Goal: Navigation & Orientation: Find specific page/section

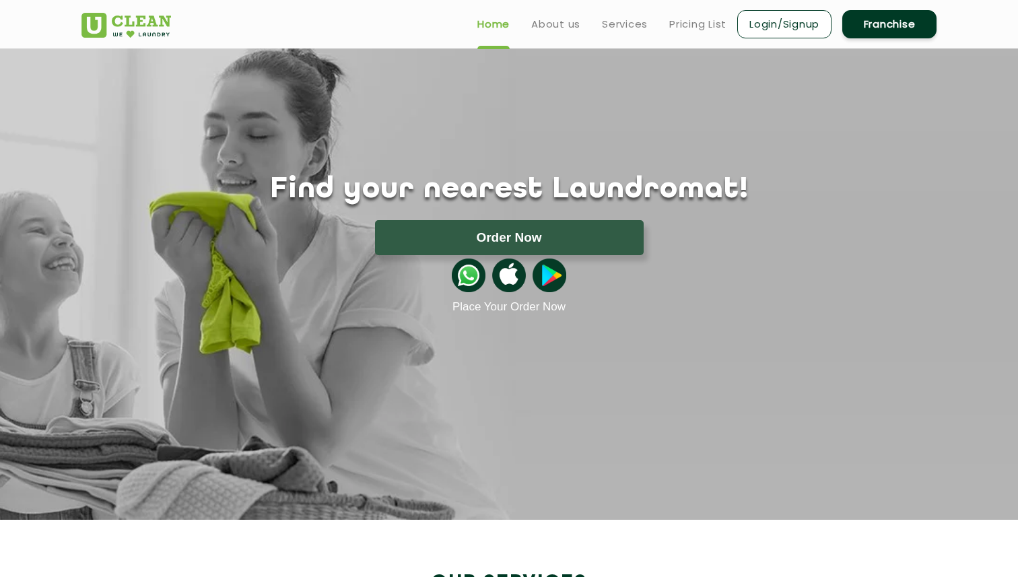
click at [531, 97] on div "Find your nearest Laundromat! Please select the location Order Now Place Your O…" at bounding box center [508, 180] width 875 height 265
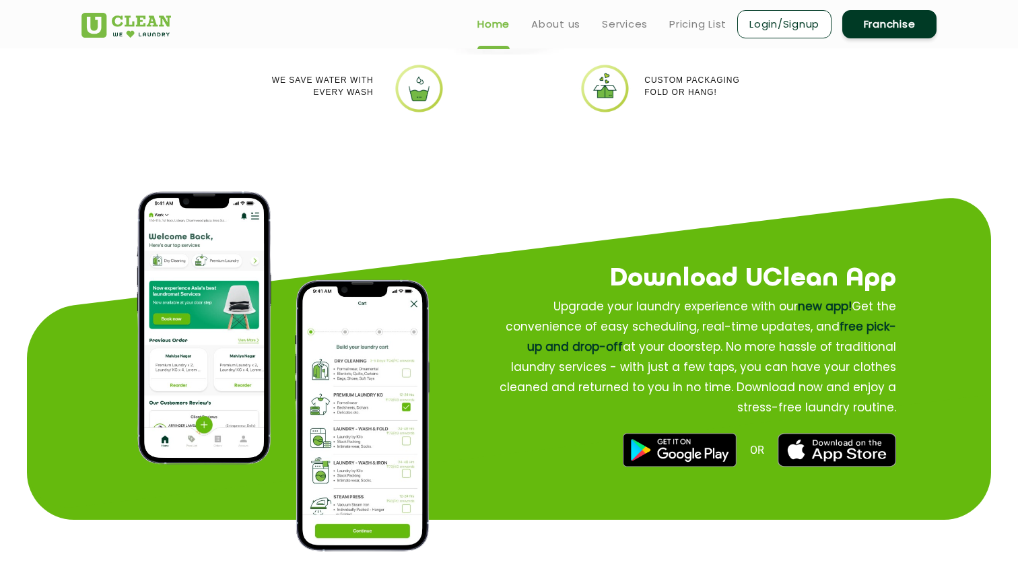
scroll to position [1455, 0]
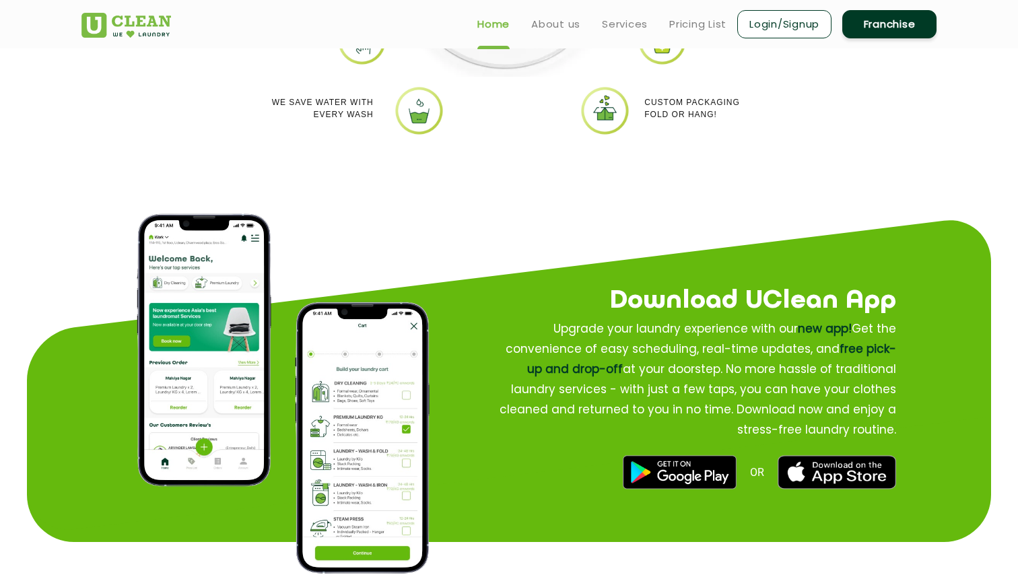
click at [689, 298] on h2 "Download UClean App" at bounding box center [671, 301] width 450 height 40
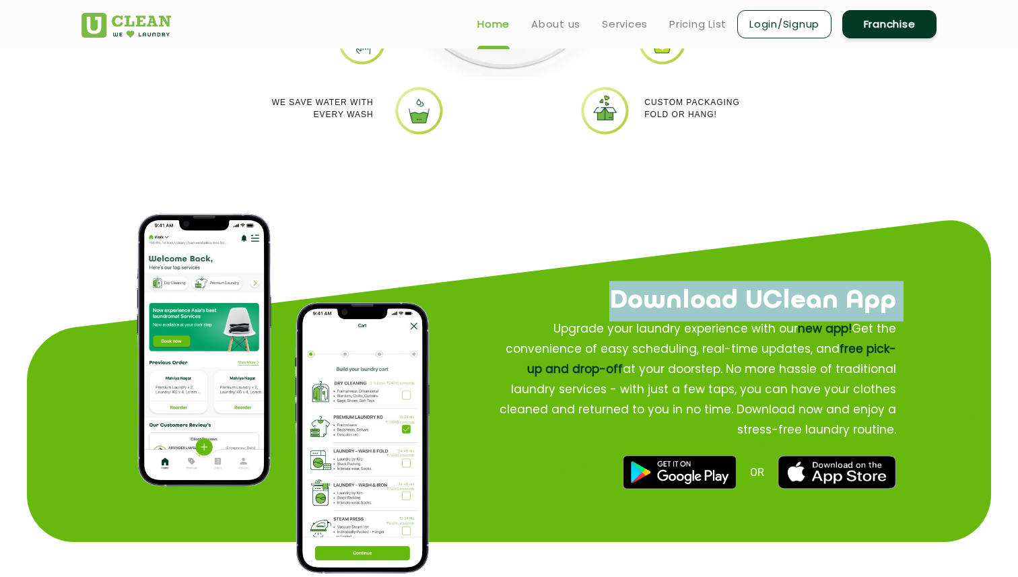
click at [689, 298] on h2 "Download UClean App" at bounding box center [671, 301] width 450 height 40
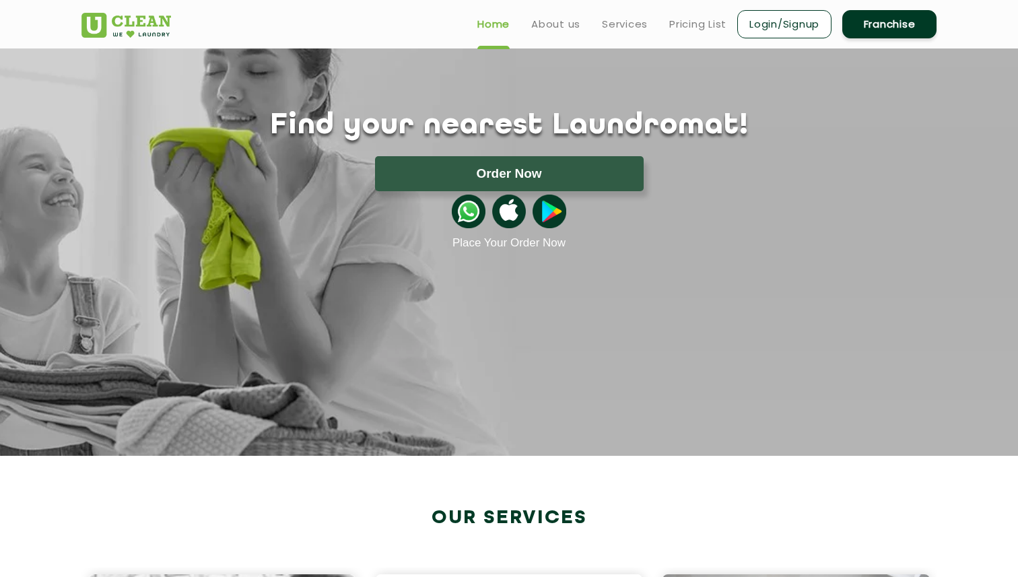
scroll to position [0, 0]
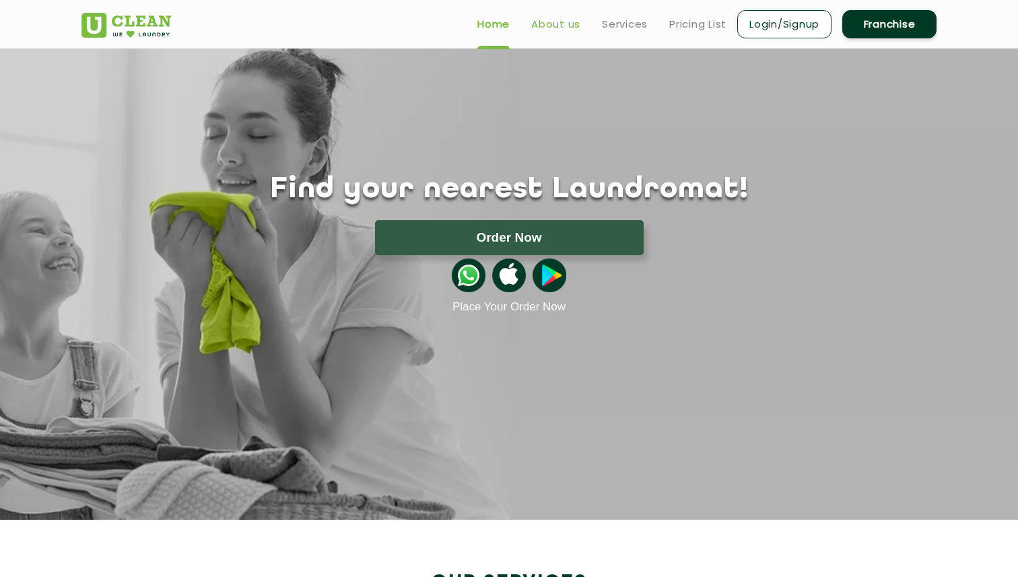
click at [548, 24] on link "About us" at bounding box center [555, 24] width 49 height 16
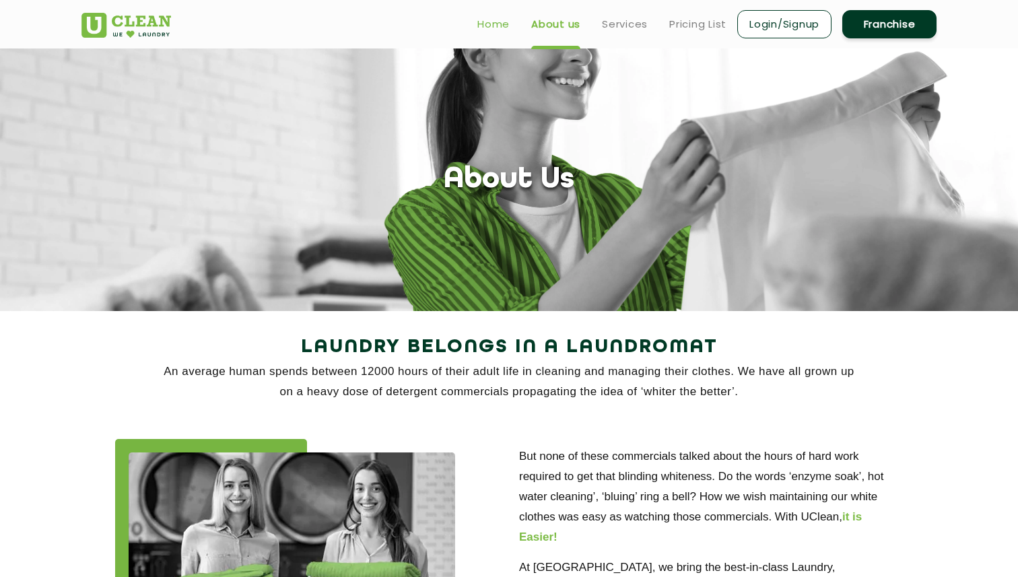
click at [483, 25] on link "Home" at bounding box center [493, 24] width 32 height 16
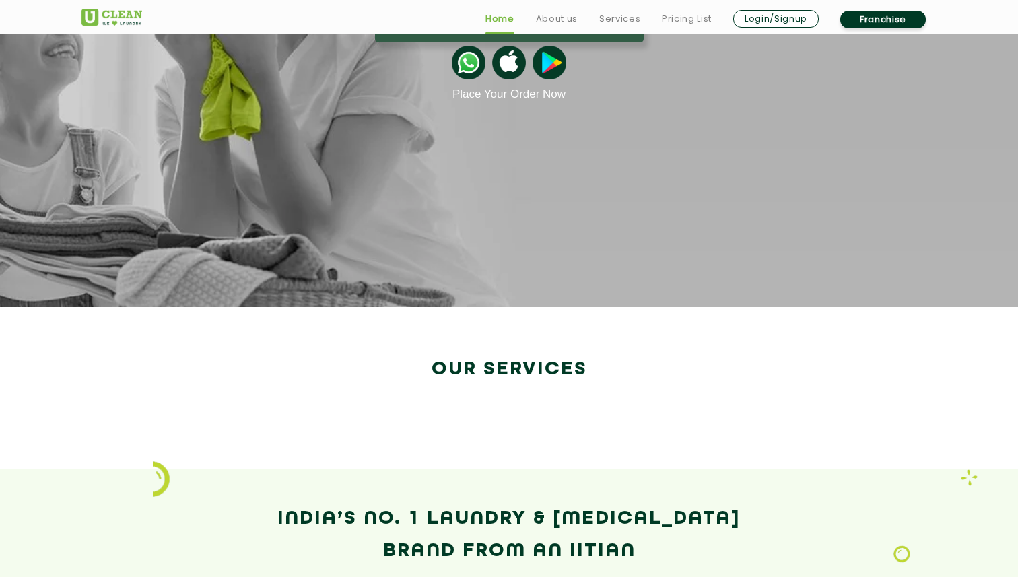
scroll to position [262, 0]
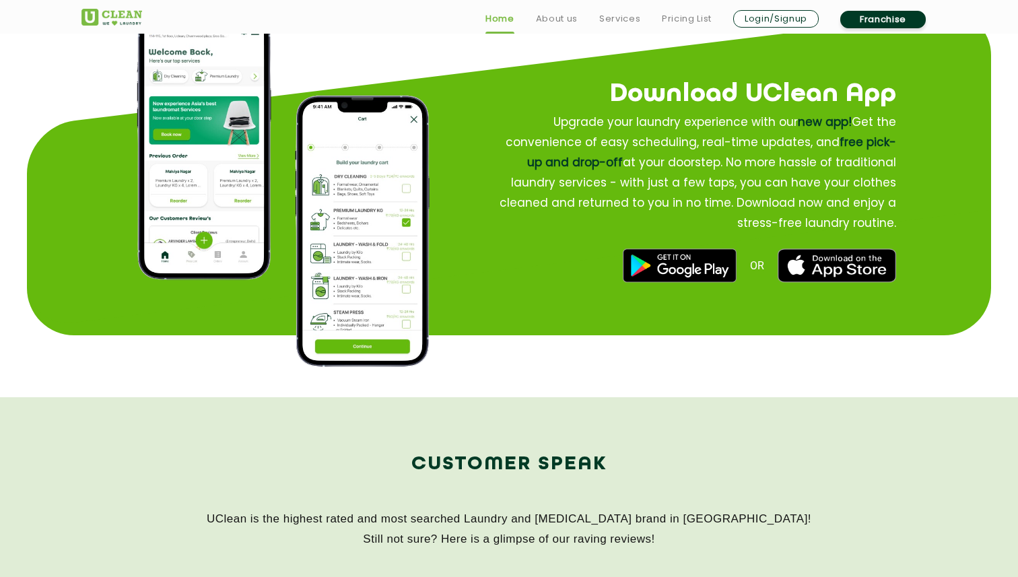
scroll to position [1666, 0]
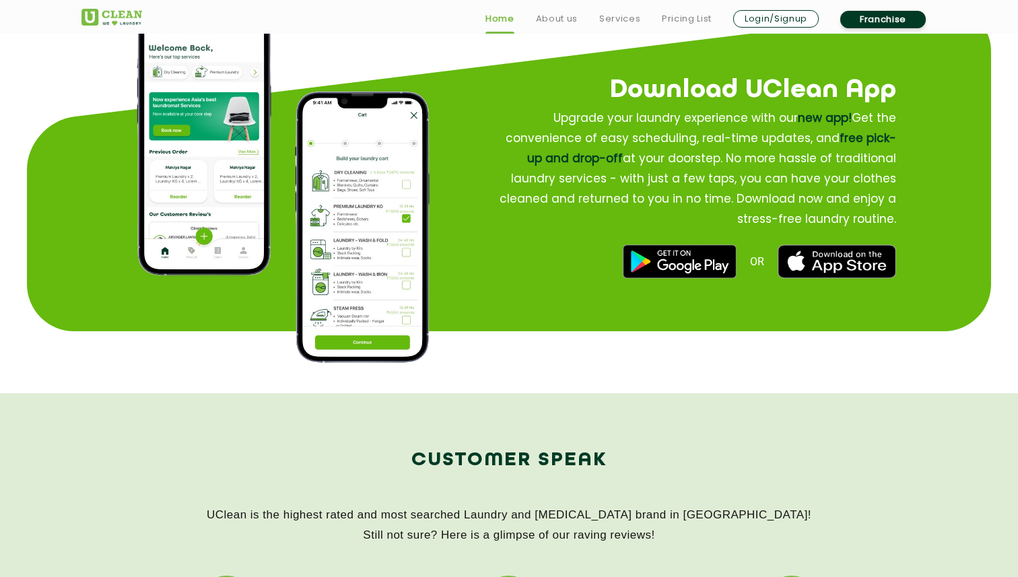
click at [683, 271] on img at bounding box center [679, 262] width 113 height 34
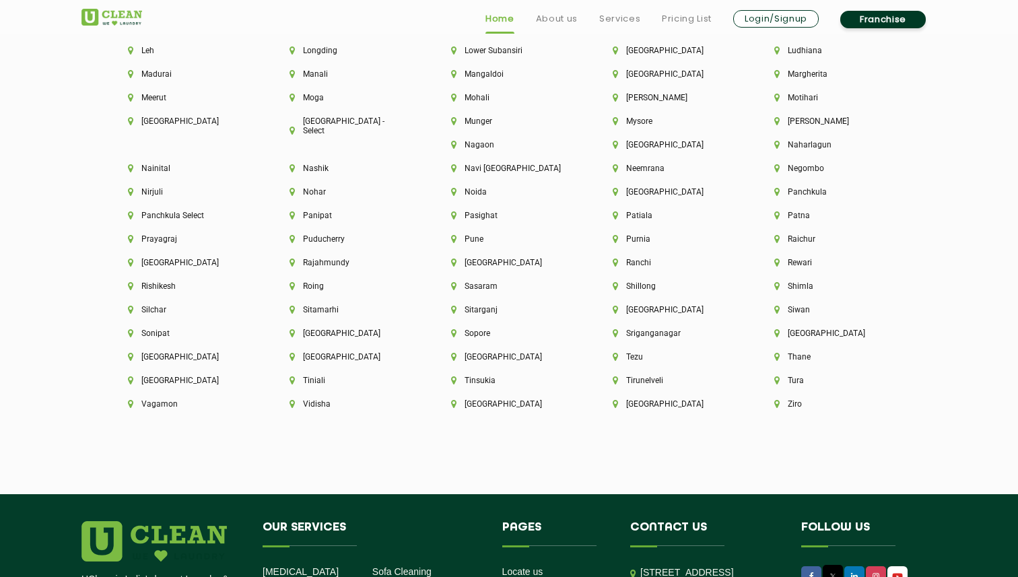
scroll to position [3757, 0]
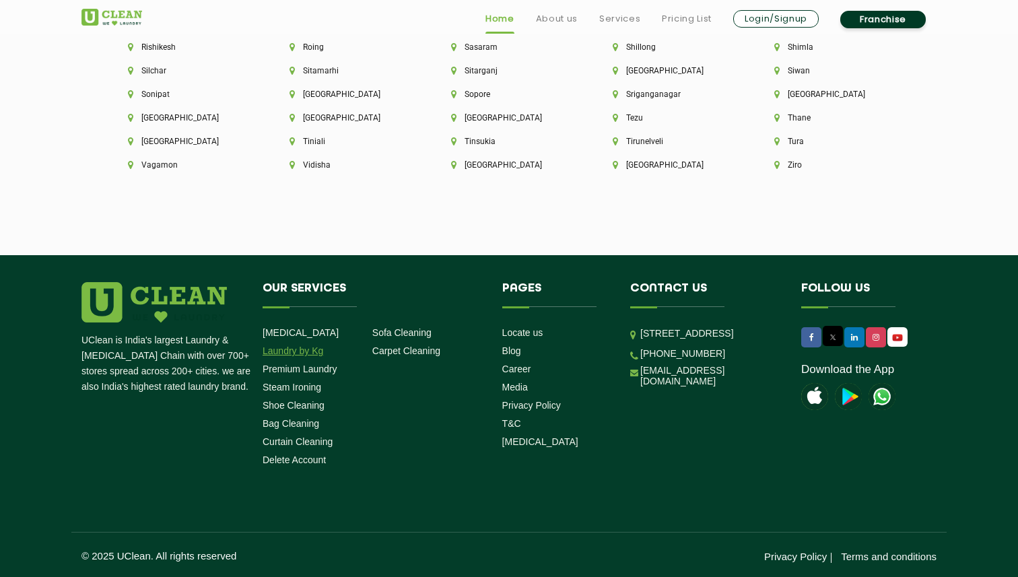
click at [286, 351] on link "Laundry by Kg" at bounding box center [293, 350] width 61 height 11
